Goal: Find specific page/section: Find specific page/section

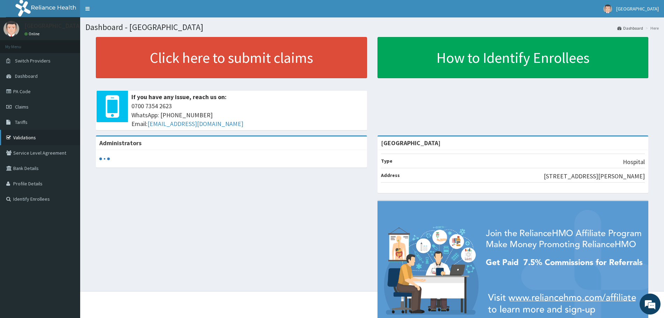
click at [28, 137] on link "Validations" at bounding box center [40, 137] width 80 height 15
click at [28, 133] on link "Validations" at bounding box center [40, 137] width 80 height 15
